Goal: Information Seeking & Learning: Learn about a topic

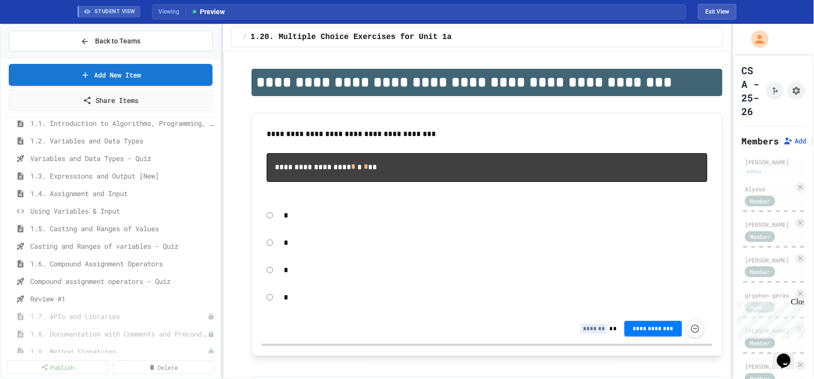
scroll to position [50, 0]
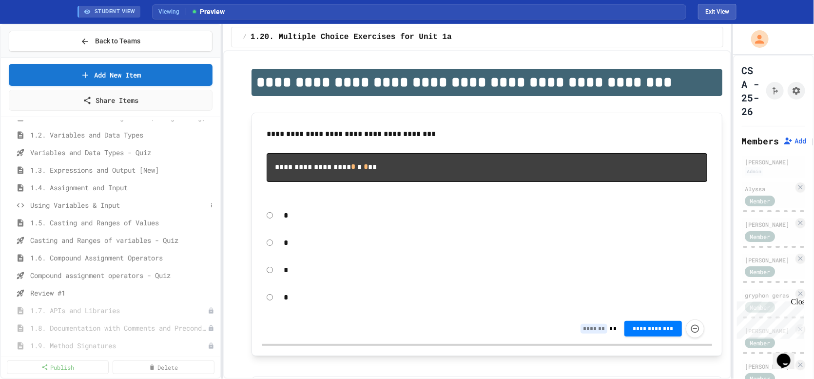
click at [75, 205] on span "Using Variables & Input" at bounding box center [118, 205] width 177 height 10
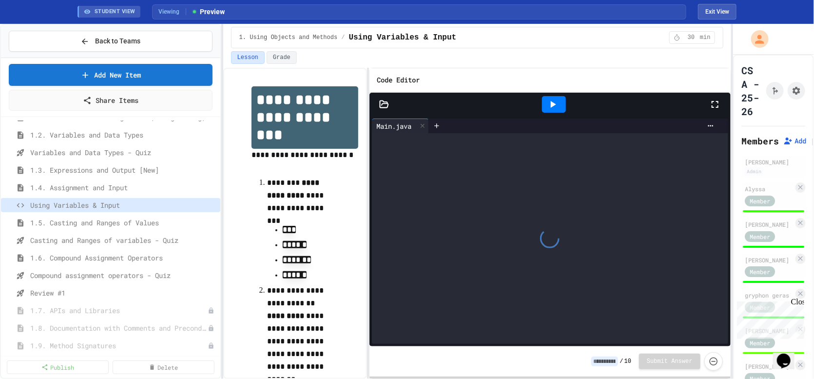
click at [383, 103] on icon at bounding box center [384, 103] width 8 height 7
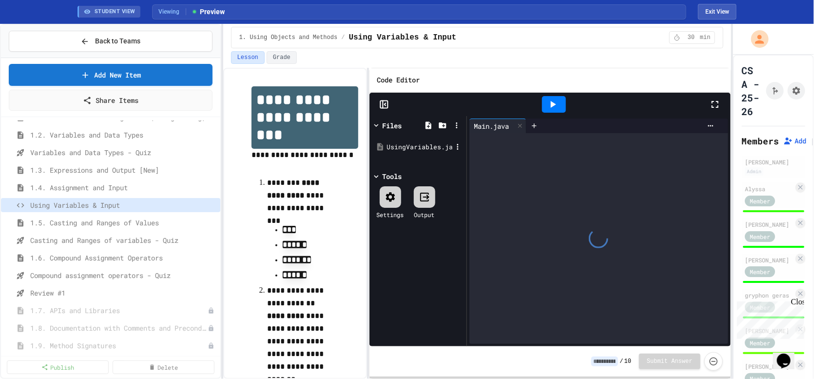
click at [411, 153] on div "UsingVariables.java" at bounding box center [418, 147] width 92 height 18
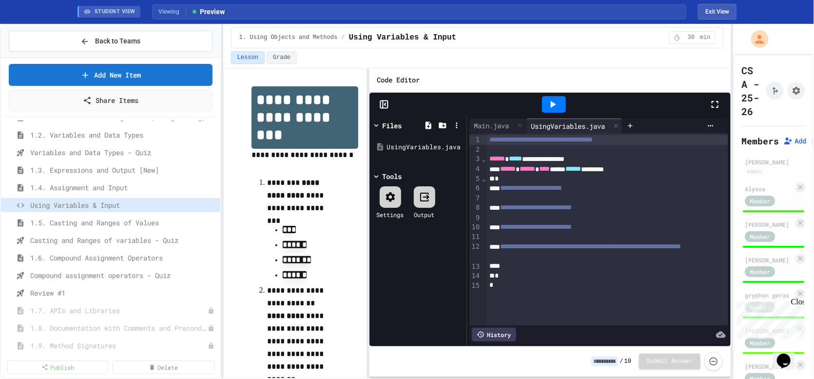
click at [36, 296] on span "Review #1" at bounding box center [123, 293] width 186 height 10
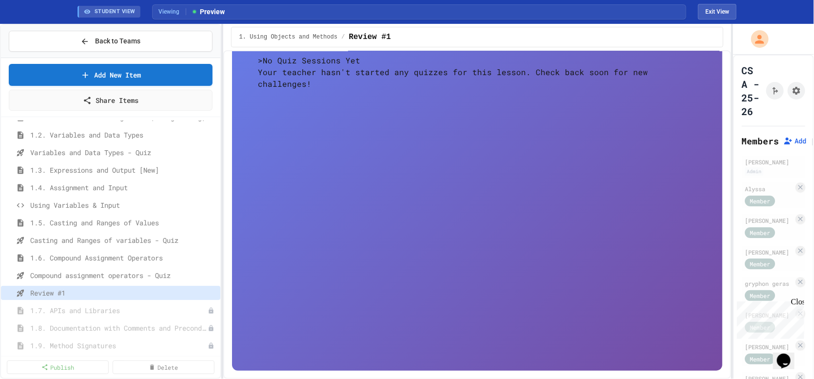
scroll to position [44, 0]
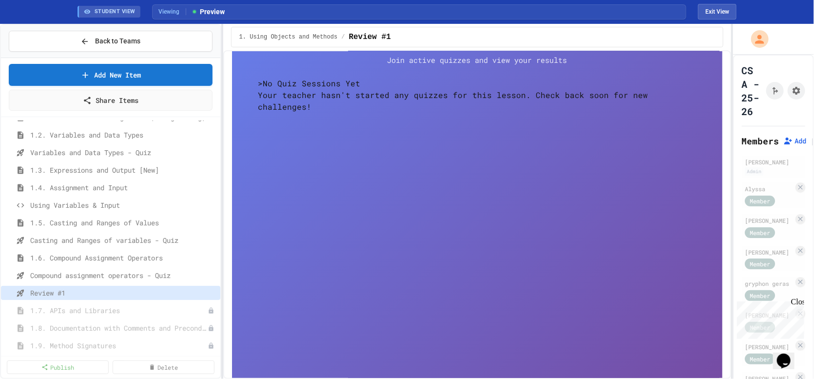
click at [721, 11] on button "Exit View" at bounding box center [717, 12] width 39 height 16
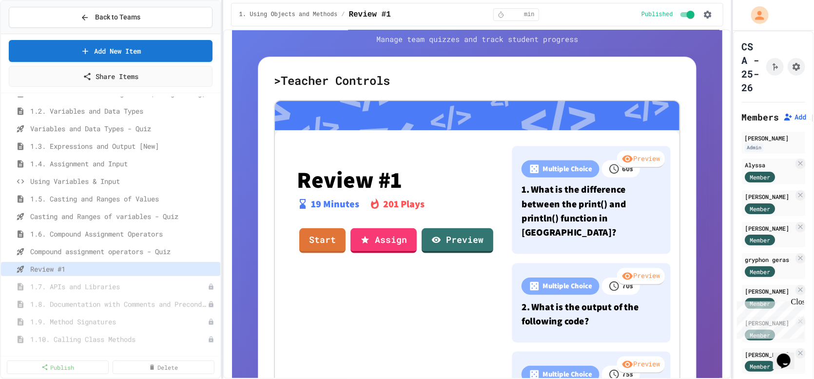
click at [322, 249] on link "Start" at bounding box center [322, 240] width 46 height 25
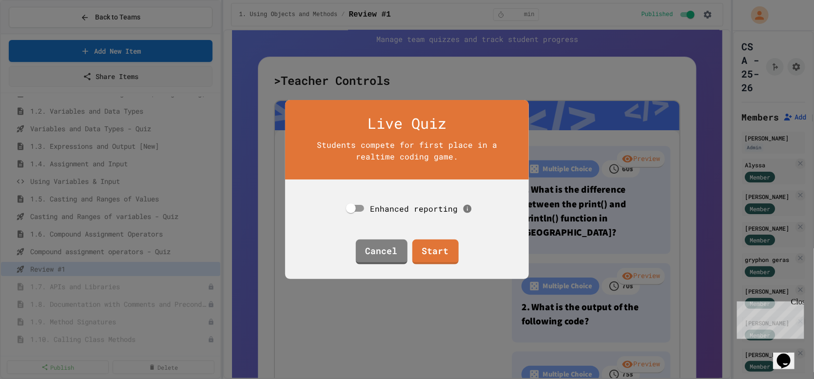
click at [423, 254] on link "Start" at bounding box center [436, 251] width 46 height 25
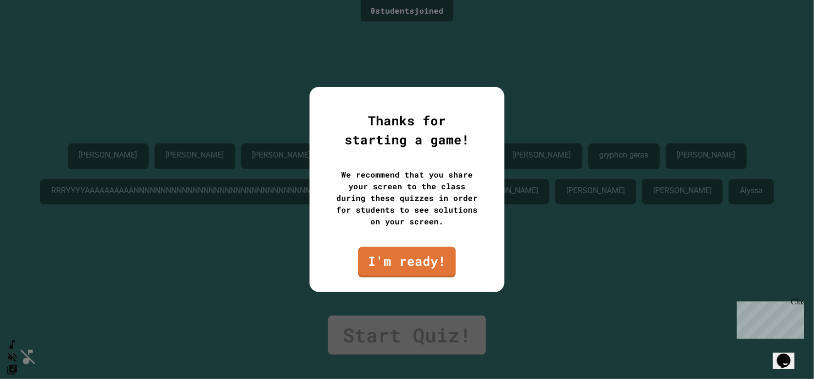
click at [393, 271] on link "I'm ready!" at bounding box center [407, 262] width 98 height 31
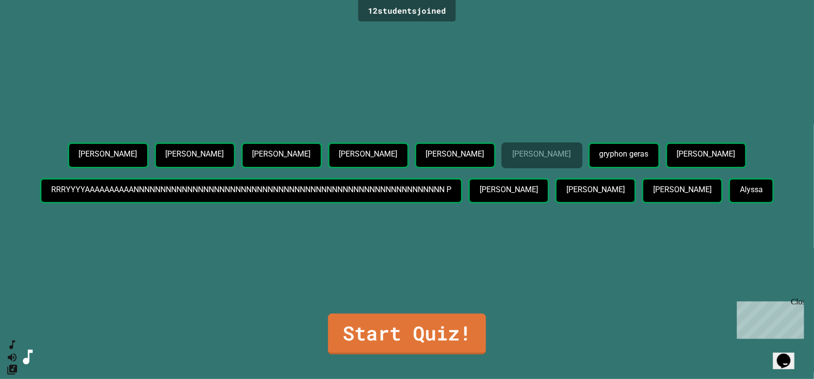
click at [457, 325] on link "Start Quiz!" at bounding box center [407, 334] width 158 height 41
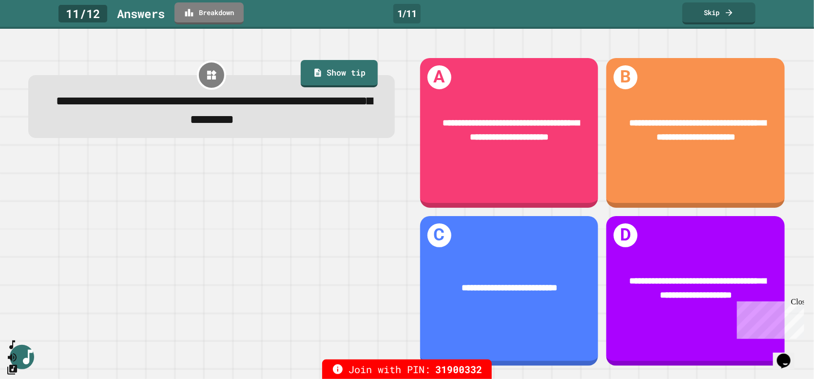
click at [406, 7] on div "1 / 11" at bounding box center [407, 14] width 27 height 20
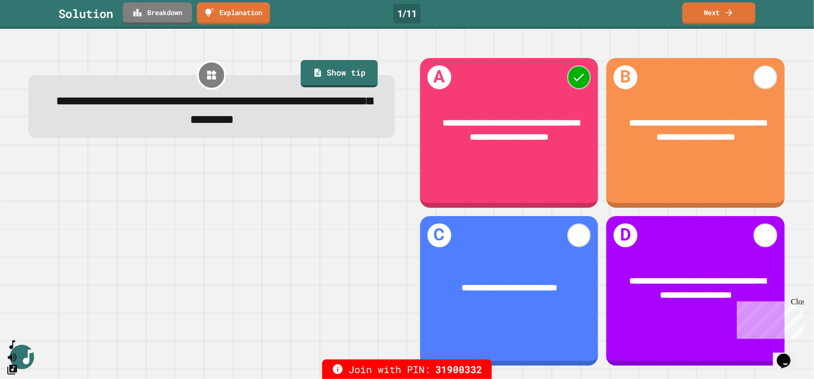
click at [166, 13] on link "Breakdown" at bounding box center [157, 13] width 69 height 22
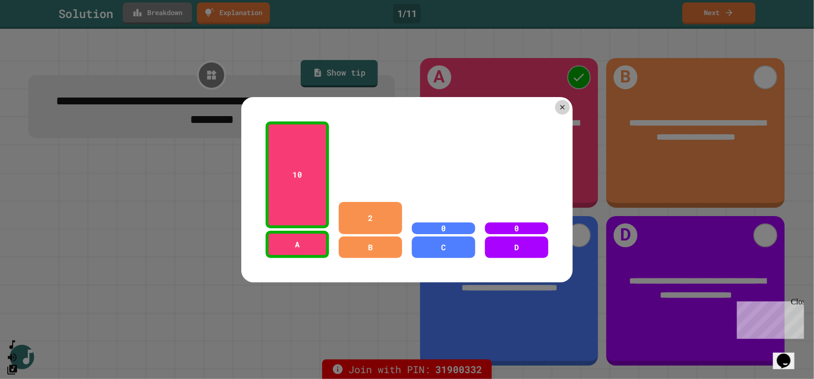
click at [562, 105] on icon at bounding box center [563, 107] width 8 height 8
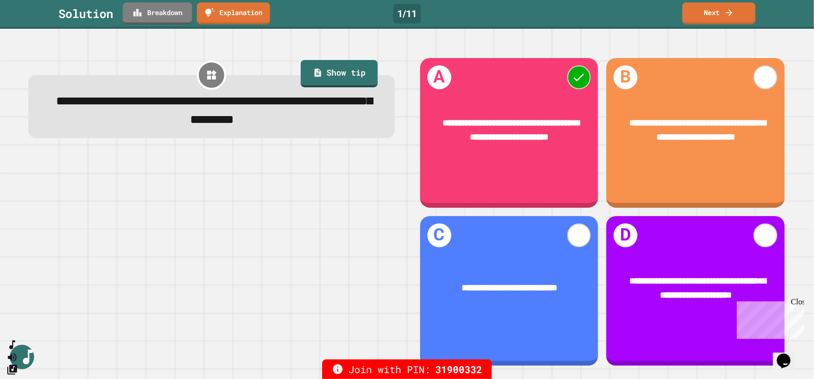
click at [729, 15] on icon at bounding box center [730, 13] width 10 height 10
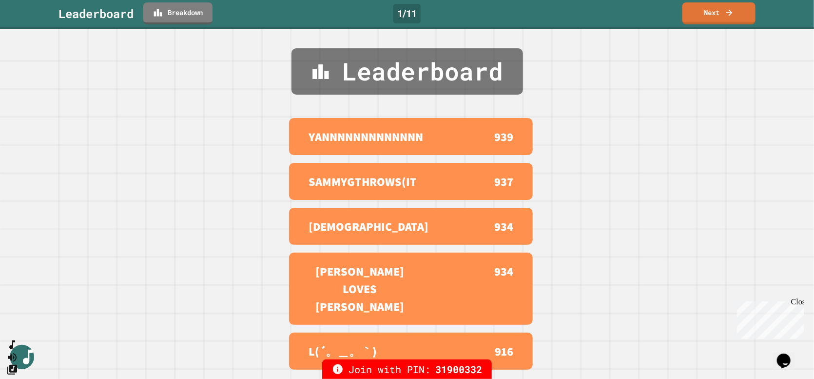
click at [724, 11] on link "Next" at bounding box center [719, 13] width 73 height 22
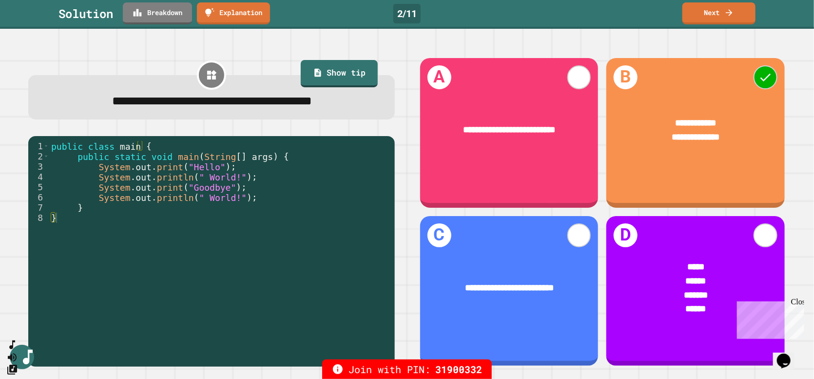
click at [176, 10] on link "Breakdown" at bounding box center [157, 13] width 69 height 22
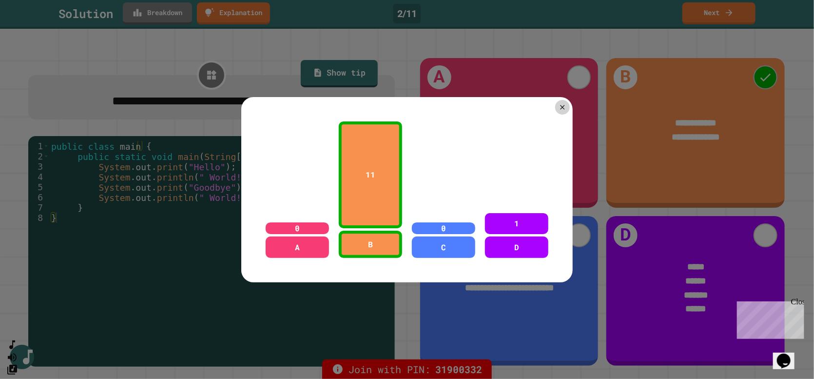
click at [561, 107] on icon at bounding box center [563, 107] width 8 height 8
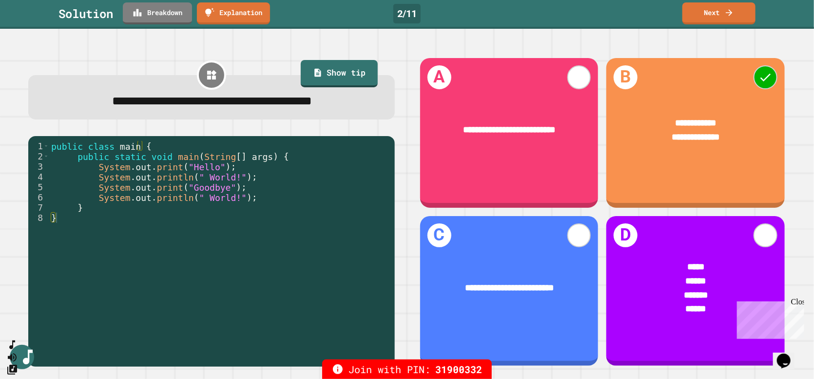
click at [723, 12] on link "Next" at bounding box center [719, 13] width 73 height 22
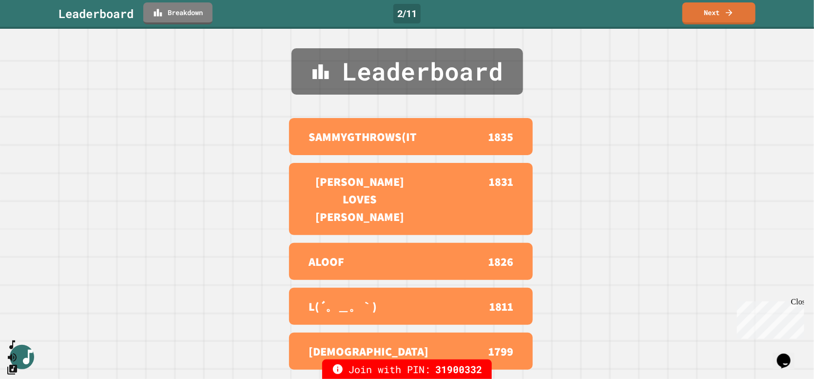
click at [730, 18] on link "Next" at bounding box center [719, 13] width 73 height 22
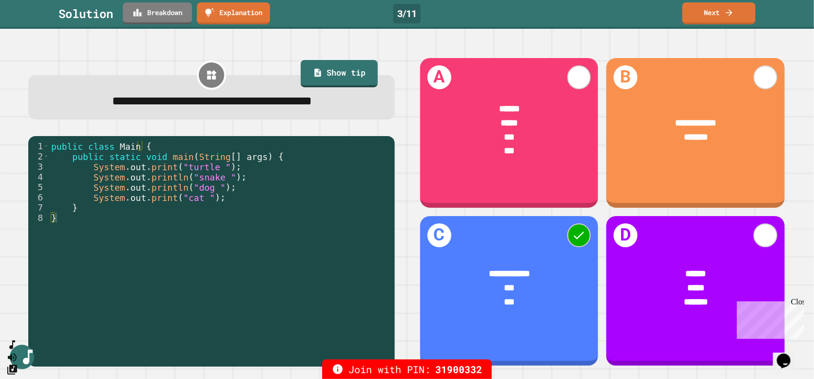
click at [182, 15] on link "Breakdown" at bounding box center [157, 13] width 69 height 22
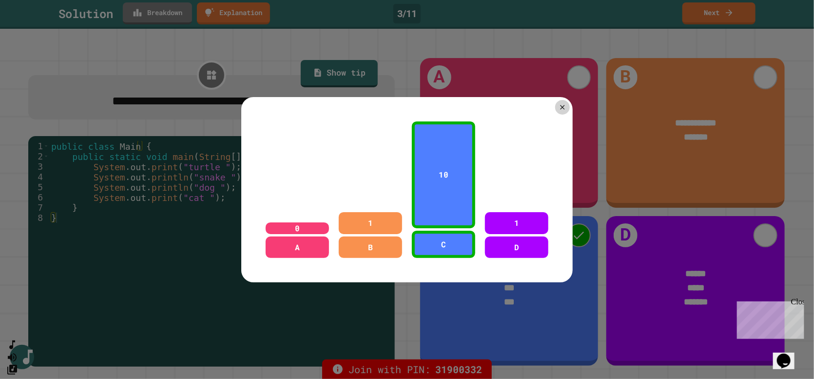
click at [558, 109] on div at bounding box center [562, 107] width 15 height 15
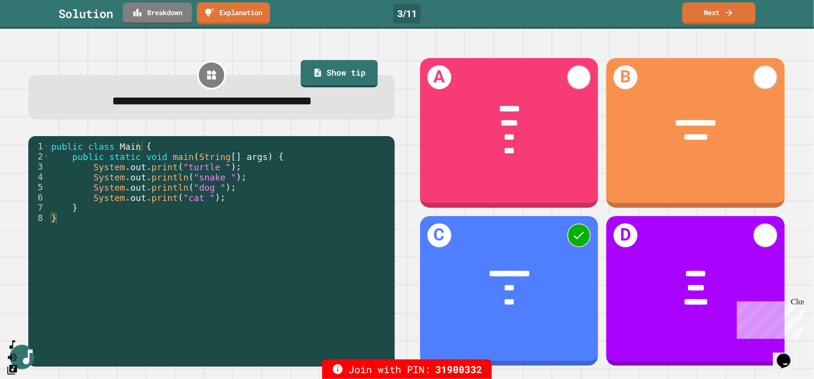
click at [738, 19] on link "Next" at bounding box center [719, 13] width 73 height 22
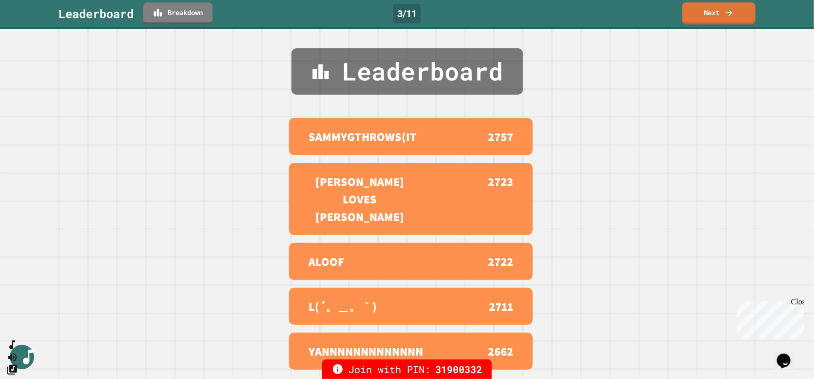
click at [736, 18] on link "Next" at bounding box center [719, 13] width 73 height 22
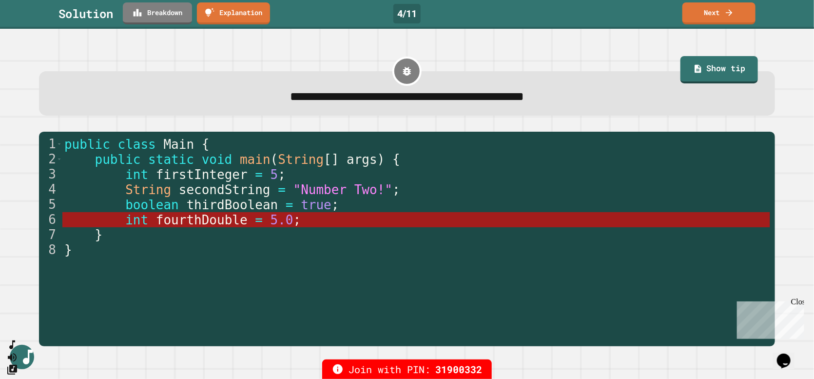
click at [730, 13] on icon at bounding box center [729, 12] width 6 height 6
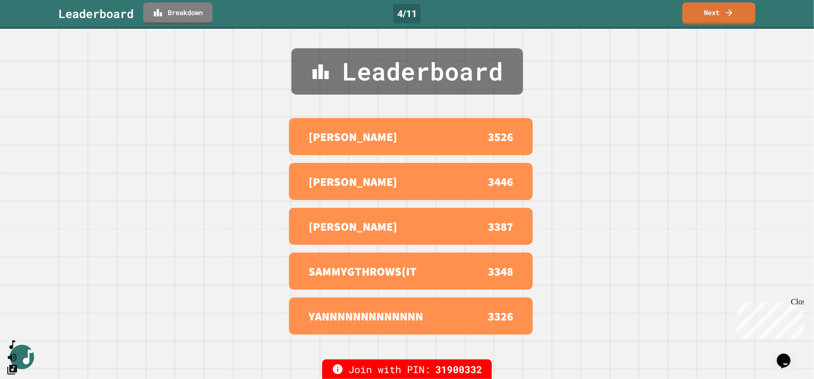
click at [723, 12] on link "Next" at bounding box center [719, 13] width 73 height 22
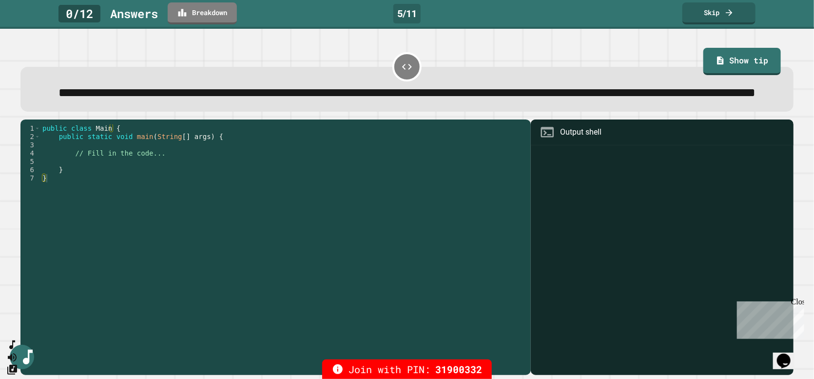
click at [18, 351] on button "SpeedDial basic example" at bounding box center [12, 345] width 12 height 12
click at [13, 351] on button "Mute music" at bounding box center [12, 357] width 12 height 12
click at [14, 351] on button "Unmute music" at bounding box center [12, 357] width 12 height 12
click at [18, 364] on icon "Change Music" at bounding box center [12, 370] width 12 height 12
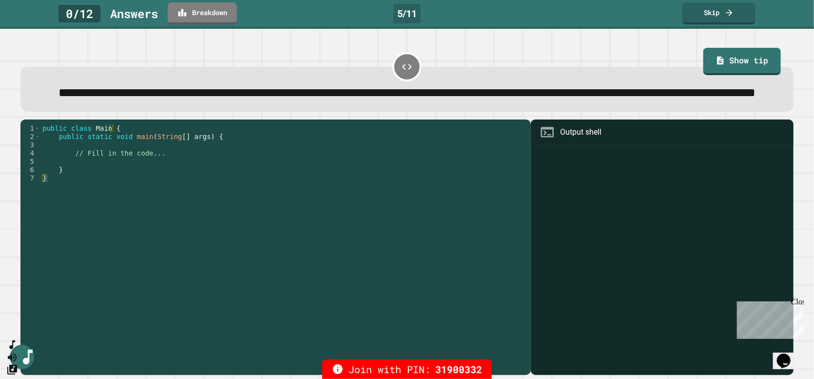
click at [718, 59] on icon at bounding box center [721, 61] width 6 height 8
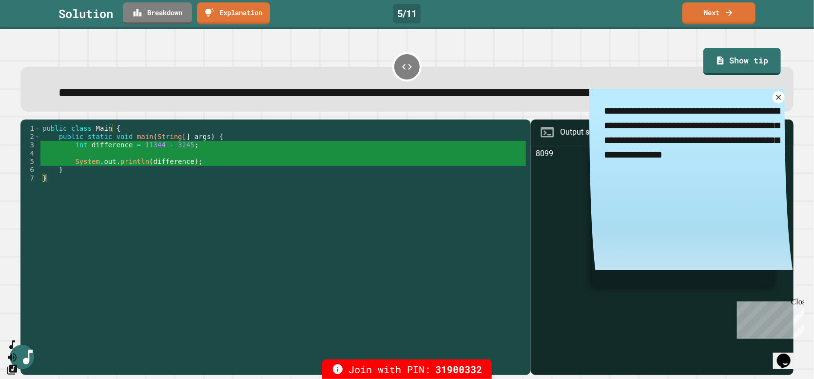
click at [727, 17] on link "Next" at bounding box center [719, 13] width 73 height 22
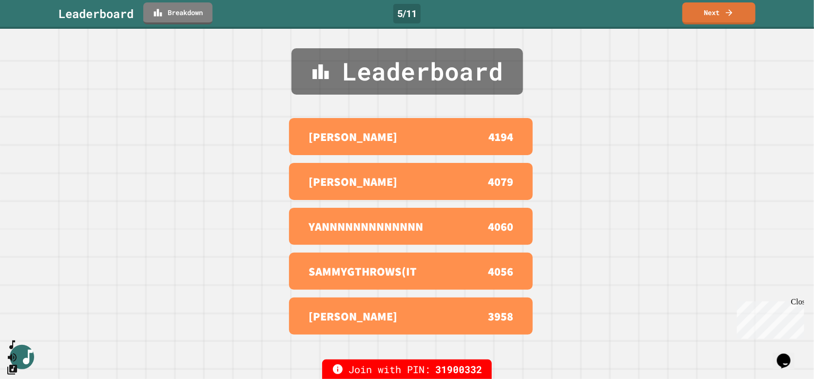
click at [734, 13] on icon at bounding box center [730, 13] width 10 height 10
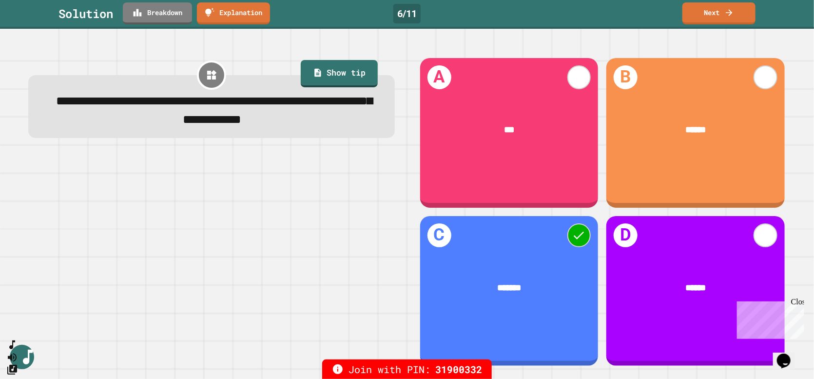
click at [162, 12] on link "Breakdown" at bounding box center [157, 13] width 69 height 22
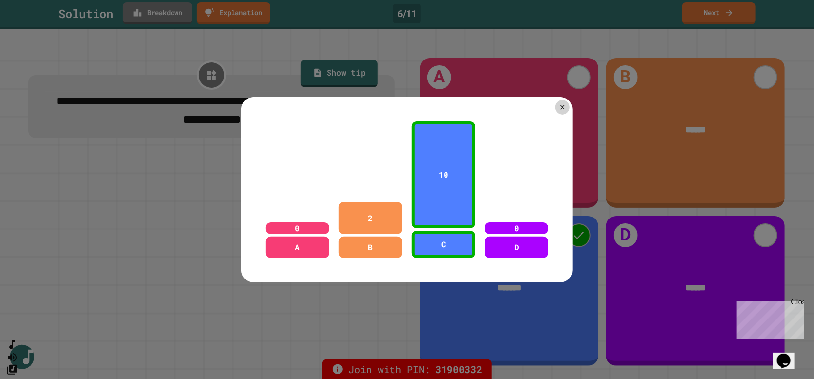
click at [562, 109] on div at bounding box center [562, 107] width 15 height 15
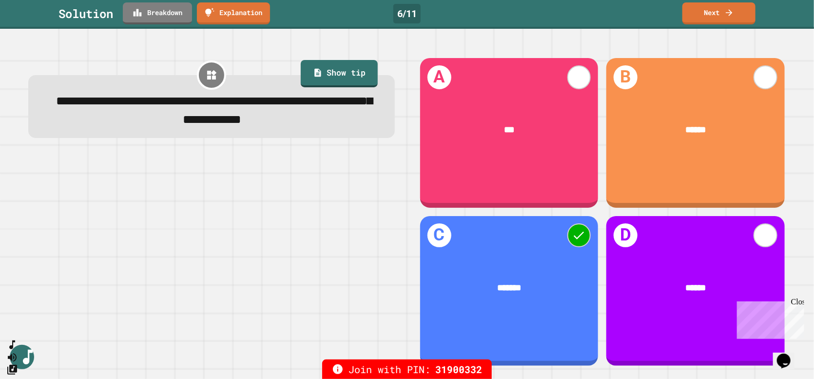
click at [705, 22] on link "Next" at bounding box center [719, 13] width 73 height 22
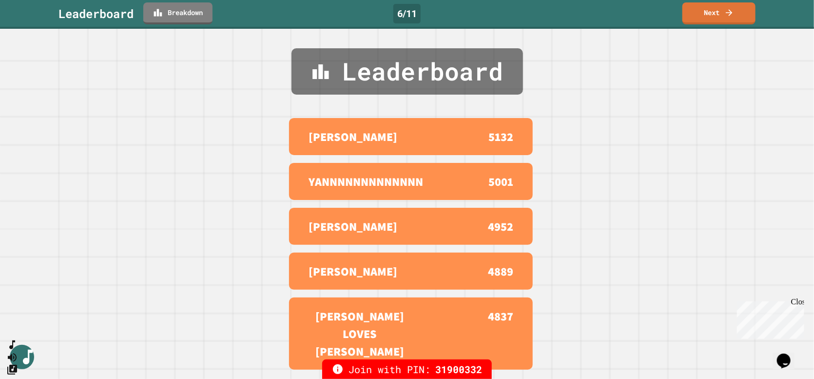
click at [748, 16] on link "Next" at bounding box center [719, 13] width 73 height 22
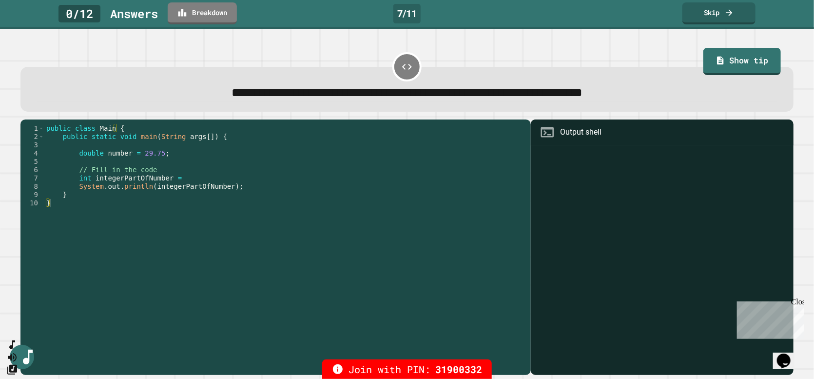
click at [18, 351] on icon "SpeedDial basic example" at bounding box center [12, 345] width 12 height 12
click at [17, 365] on icon "Change Music" at bounding box center [12, 370] width 10 height 10
click at [730, 58] on link "Show tip" at bounding box center [742, 61] width 77 height 27
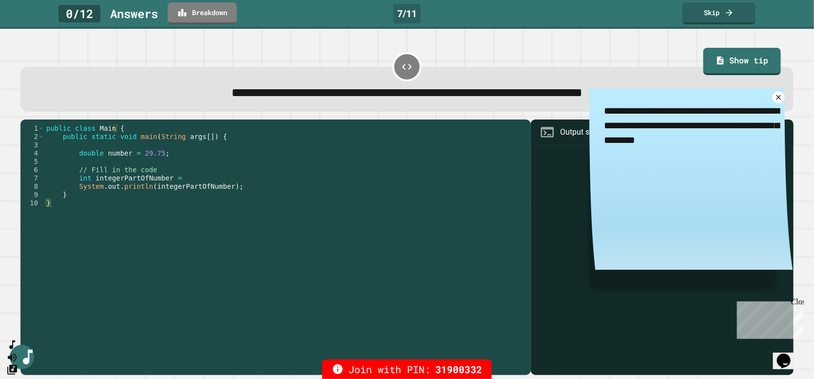
click at [18, 351] on icon "SpeedDial basic example" at bounding box center [12, 345] width 12 height 12
click at [17, 364] on icon "Change Music" at bounding box center [12, 370] width 12 height 12
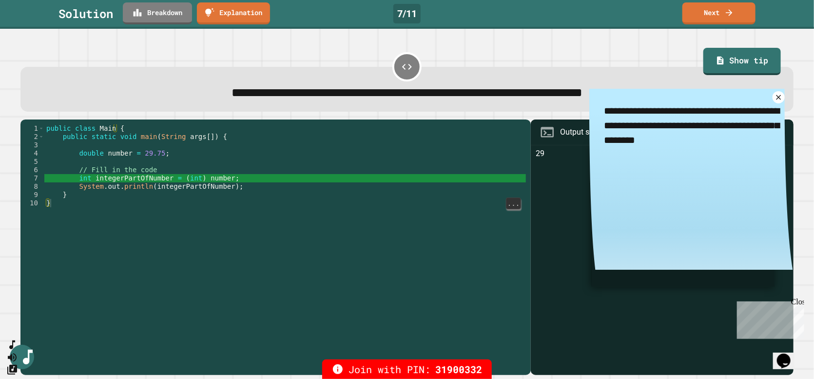
click at [719, 16] on link "Next" at bounding box center [719, 13] width 73 height 22
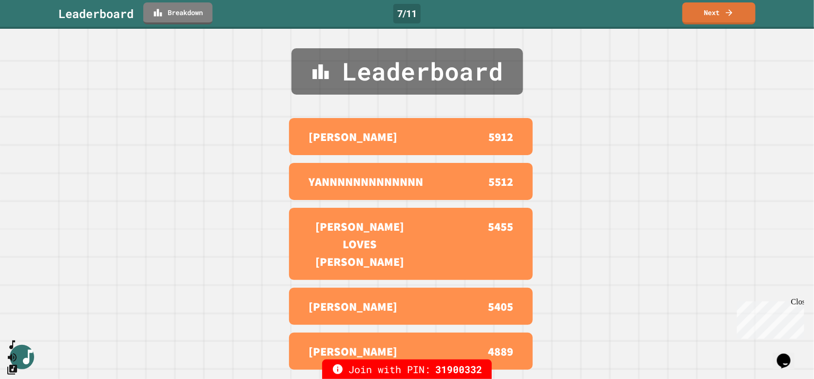
click at [727, 18] on link "Next" at bounding box center [719, 13] width 73 height 22
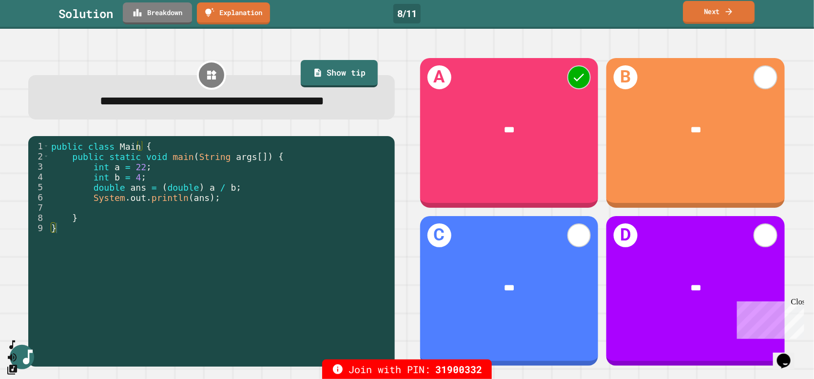
click at [718, 14] on link "Next" at bounding box center [719, 12] width 72 height 23
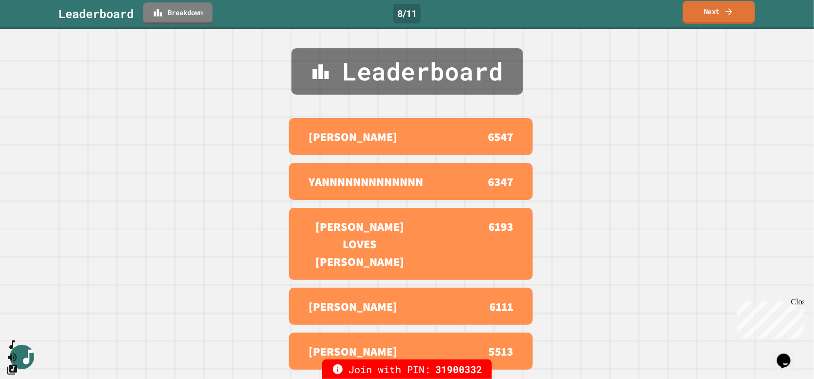
click at [718, 14] on link "Next" at bounding box center [719, 12] width 72 height 23
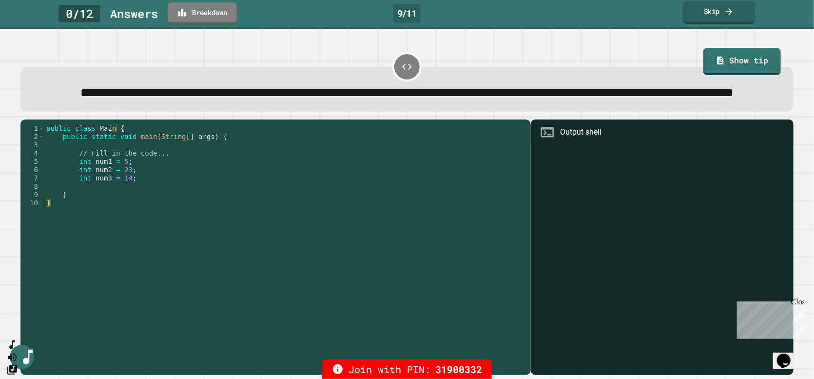
click at [749, 59] on link "Show tip" at bounding box center [742, 61] width 77 height 27
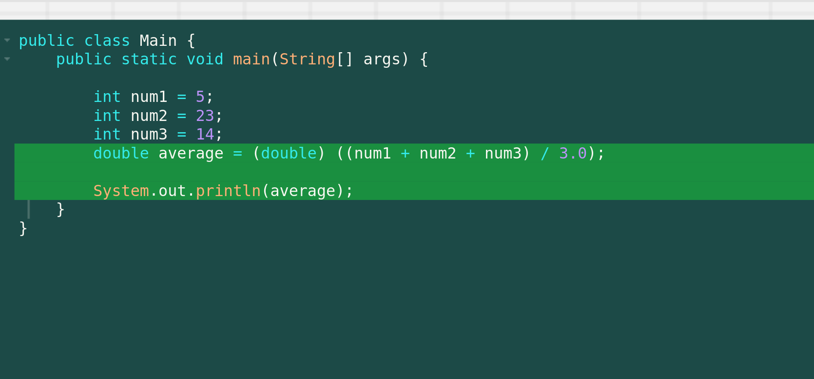
type textarea "*"
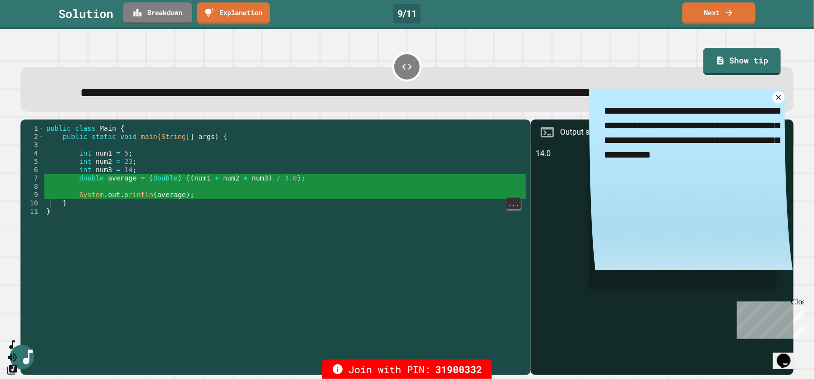
click at [731, 17] on link "Next" at bounding box center [719, 13] width 73 height 22
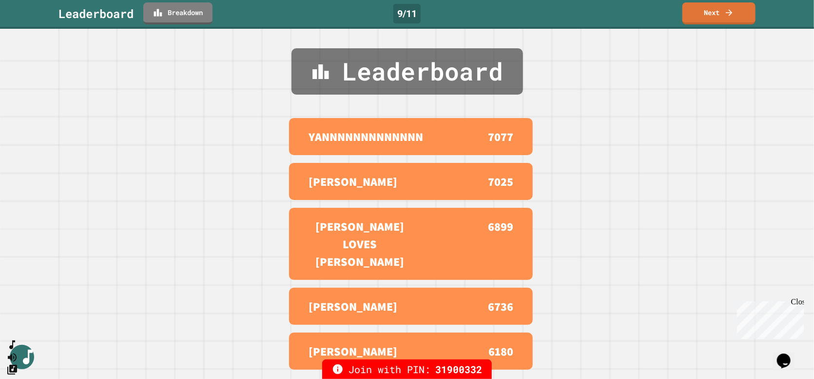
click at [729, 12] on icon at bounding box center [729, 12] width 6 height 6
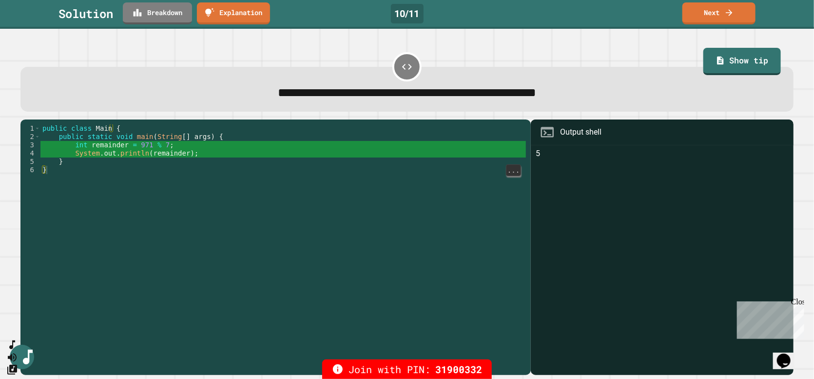
click at [730, 12] on icon at bounding box center [729, 12] width 6 height 6
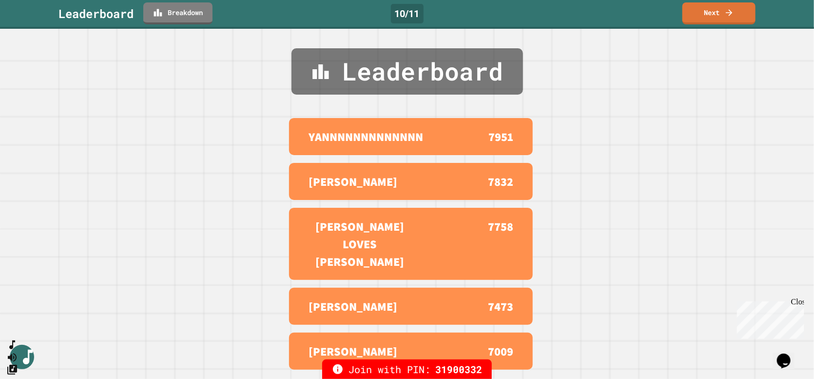
click at [728, 17] on link "Next" at bounding box center [719, 13] width 73 height 22
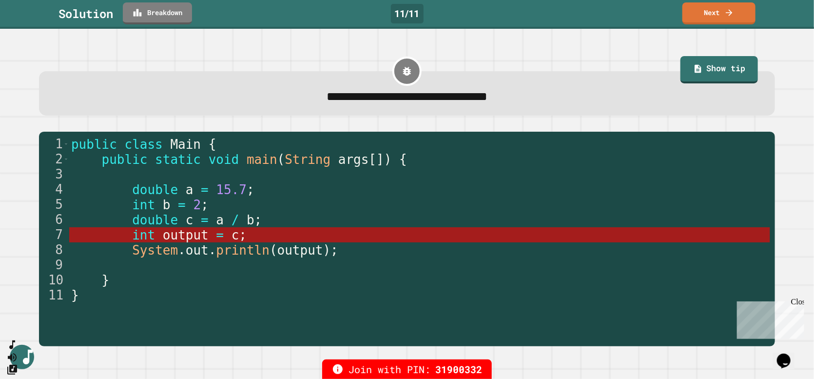
click at [728, 13] on icon at bounding box center [729, 12] width 6 height 6
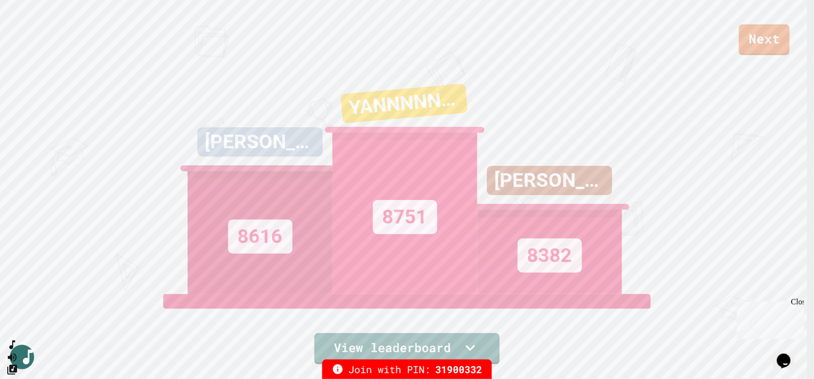
click at [773, 39] on link "Next" at bounding box center [764, 39] width 51 height 31
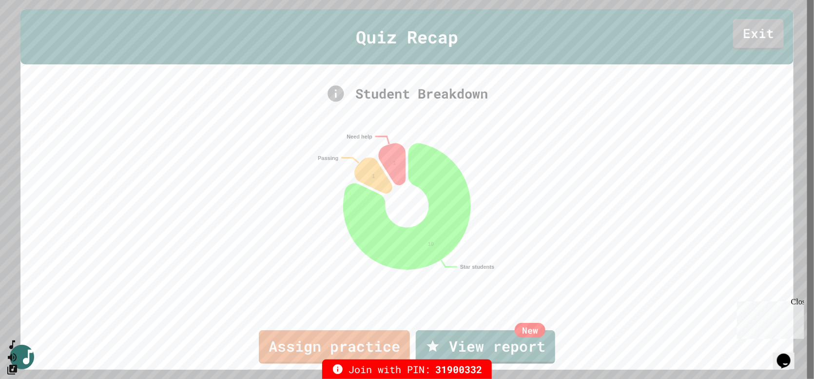
click at [772, 36] on link "Exit" at bounding box center [758, 34] width 51 height 31
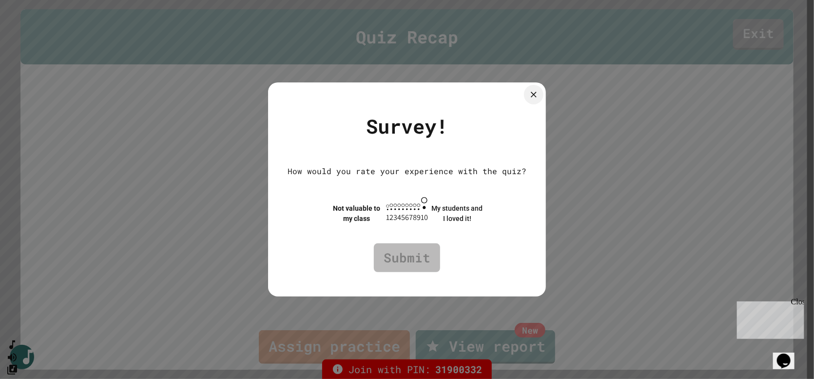
click at [544, 88] on div at bounding box center [534, 95] width 20 height 20
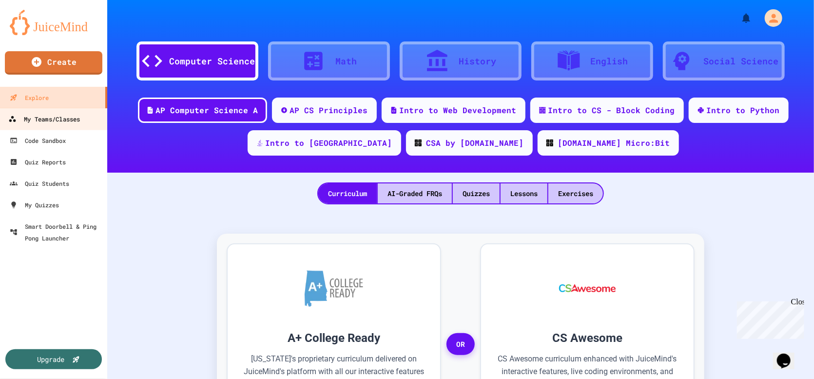
click at [52, 116] on div "My Teams/Classes" at bounding box center [44, 119] width 72 height 12
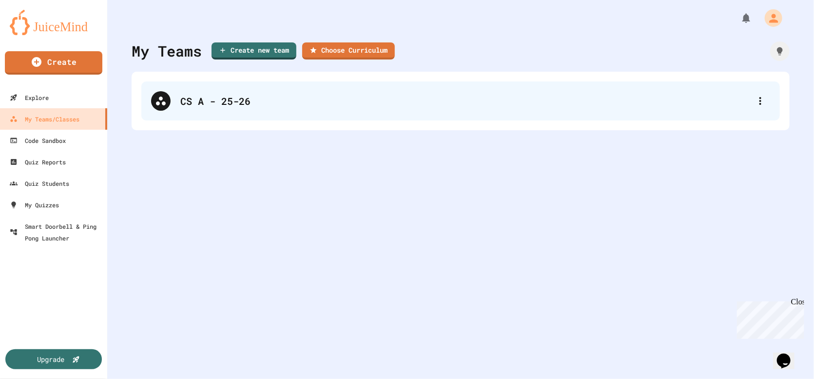
click at [237, 112] on div "CS A - 25-26" at bounding box center [460, 100] width 639 height 39
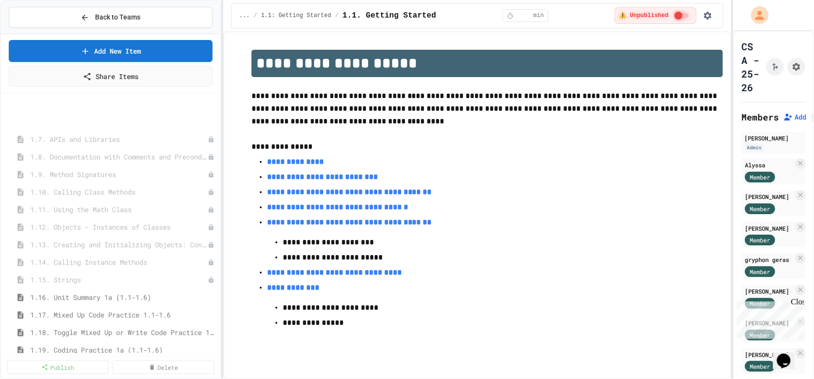
scroll to position [261, 0]
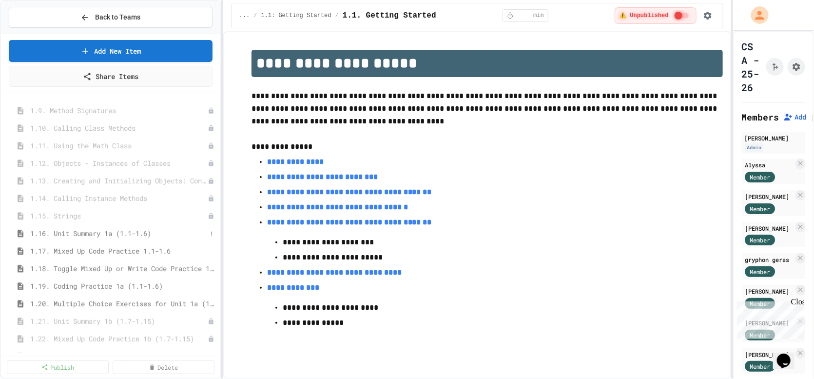
click at [94, 228] on span "1.16. Unit Summary 1a (1.1-1.6)" at bounding box center [118, 233] width 177 height 10
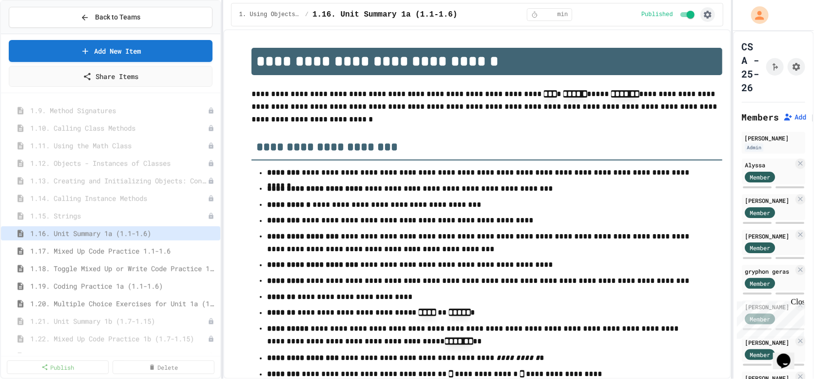
click at [712, 14] on icon "button" at bounding box center [708, 15] width 10 height 10
click at [692, 56] on li "Student Preview" at bounding box center [681, 52] width 69 height 18
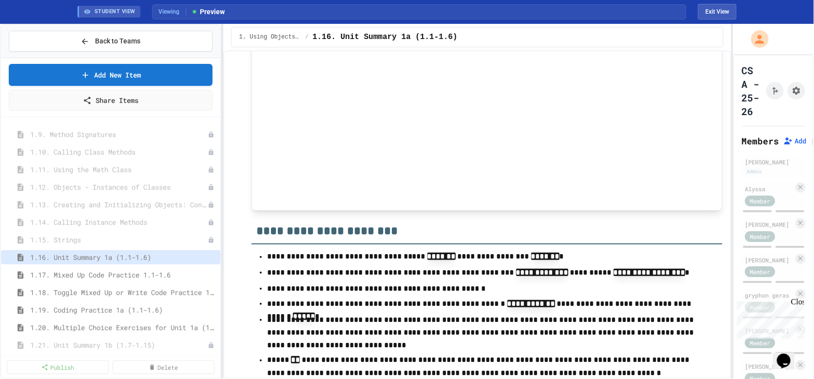
scroll to position [1576, 0]
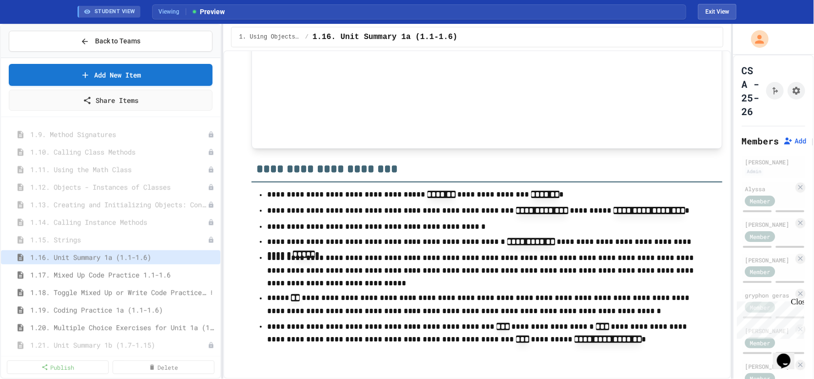
click at [75, 287] on span "1.18. Toggle Mixed Up or Write Code Practice 1.1-1.6" at bounding box center [118, 292] width 177 height 10
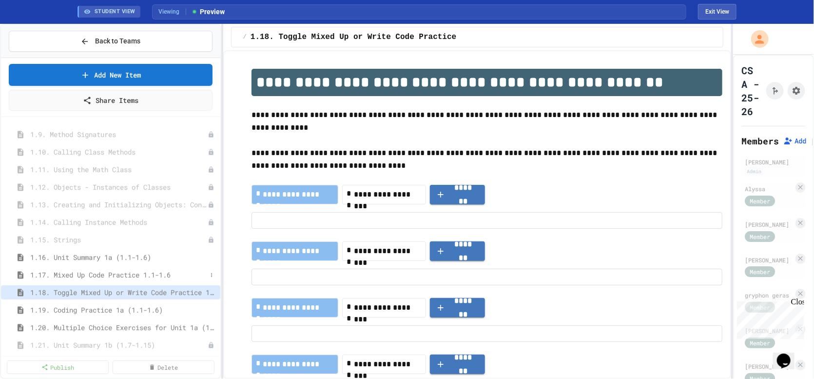
click at [89, 272] on span "1.17. Mixed Up Code Practice 1.1-1.6" at bounding box center [118, 275] width 177 height 10
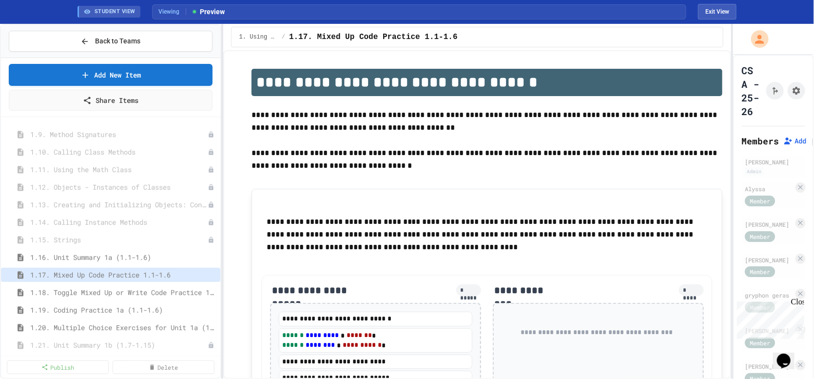
scroll to position [221, 0]
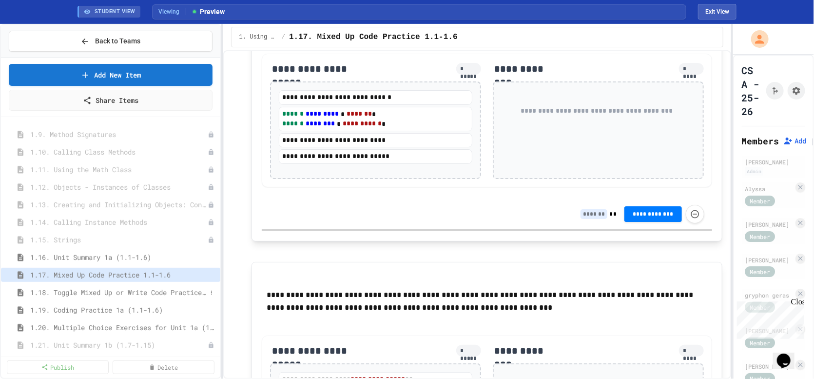
click at [102, 293] on span "1.18. Toggle Mixed Up or Write Code Practice 1.1-1.6" at bounding box center [118, 292] width 177 height 10
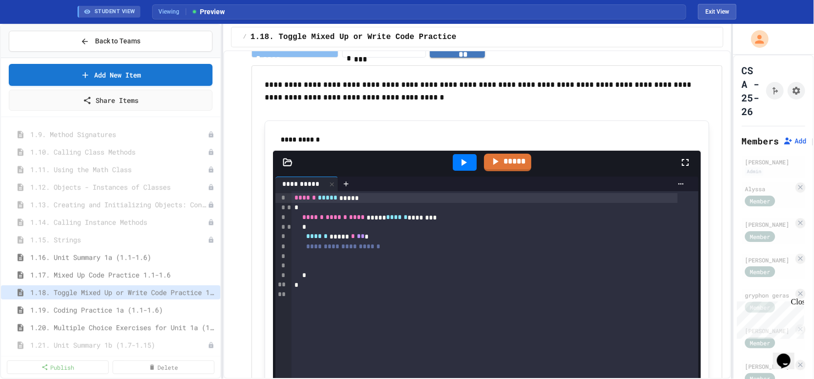
scroll to position [1814, 0]
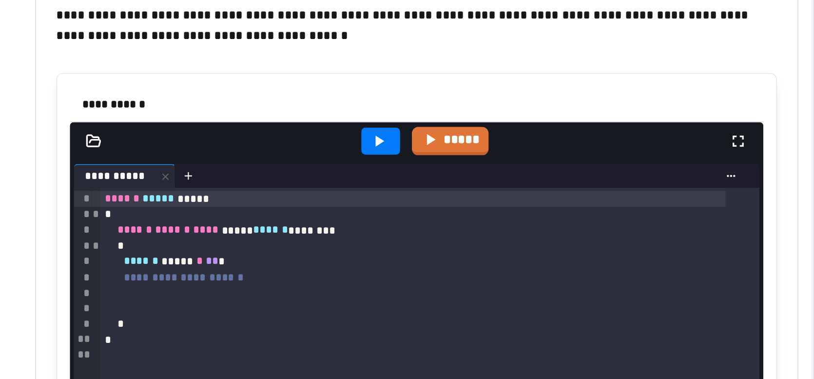
click at [408, 239] on div at bounding box center [495, 244] width 407 height 10
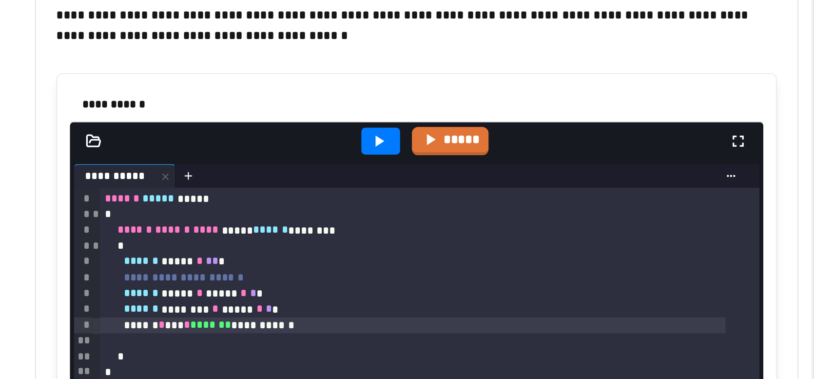
click at [464, 153] on icon at bounding box center [464, 150] width 12 height 12
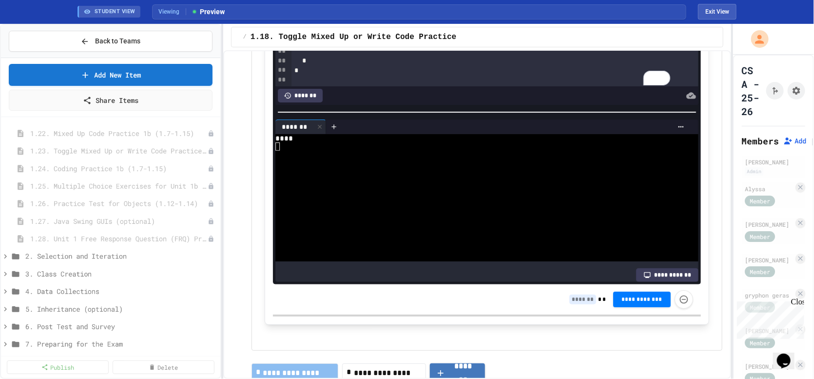
scroll to position [2047, 0]
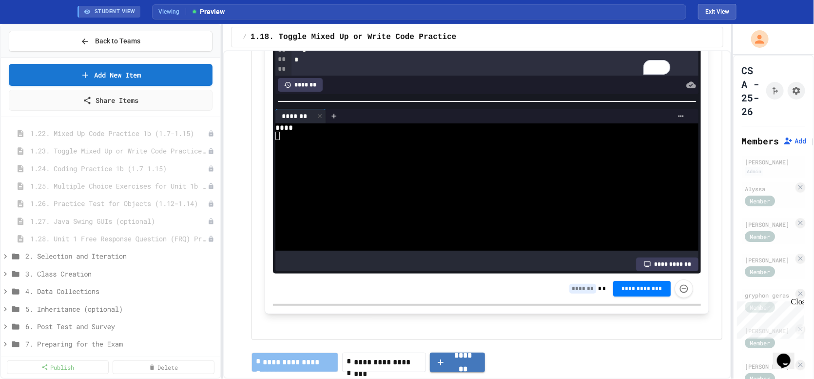
click at [634, 285] on span "**********" at bounding box center [642, 289] width 42 height 8
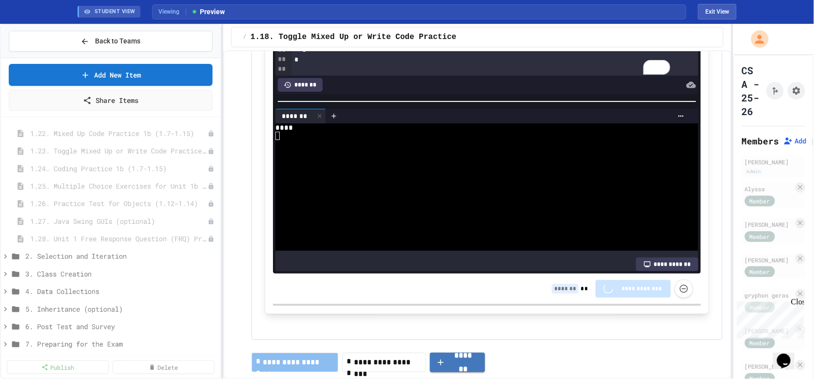
type input "*"
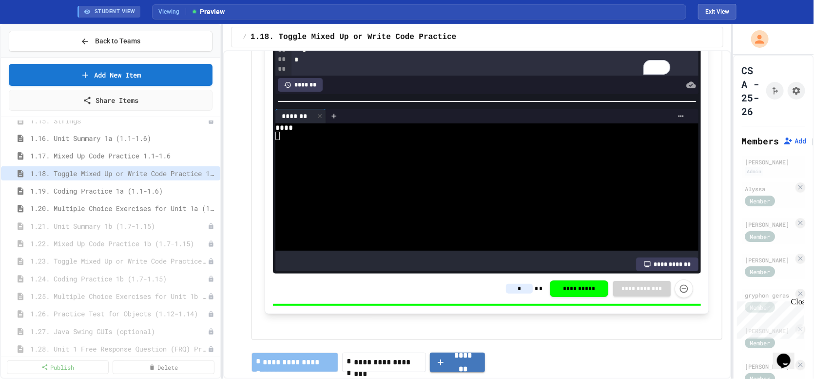
scroll to position [380, 0]
click at [123, 193] on span "1.19. Coding Practice 1a (1.1-1.6)" at bounding box center [118, 191] width 177 height 10
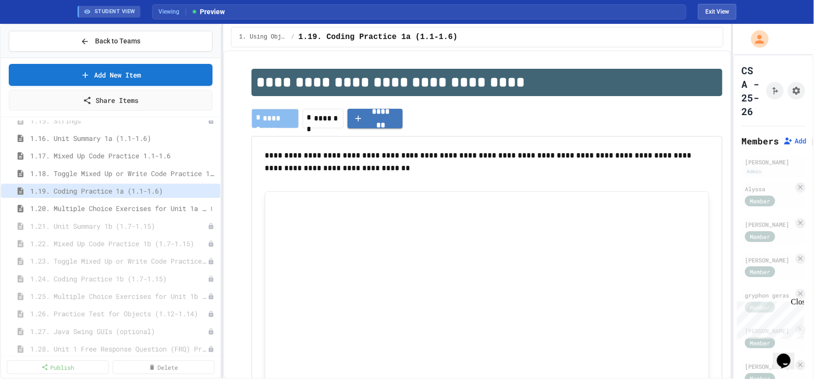
click at [143, 208] on span "1.20. Multiple Choice Exercises for Unit 1a (1.1-1.6)" at bounding box center [118, 208] width 177 height 10
